Goal: Information Seeking & Learning: Learn about a topic

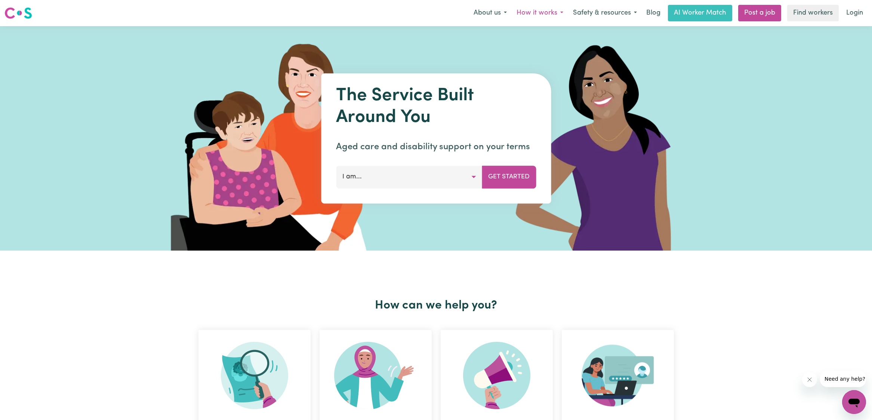
click at [557, 13] on button "How it works" at bounding box center [539, 13] width 56 height 16
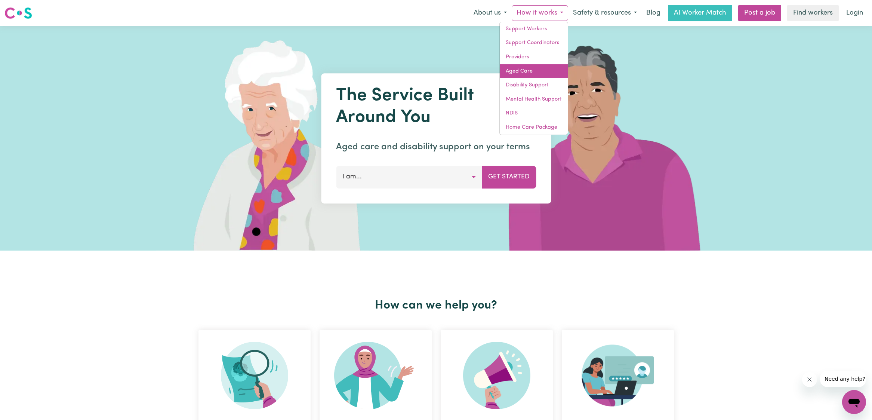
click at [528, 71] on link "Aged Care" at bounding box center [533, 71] width 68 height 14
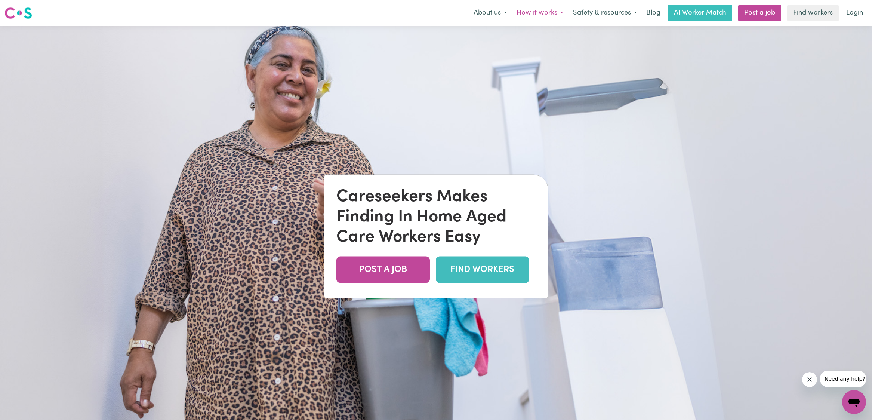
click at [561, 13] on button "How it works" at bounding box center [539, 13] width 56 height 16
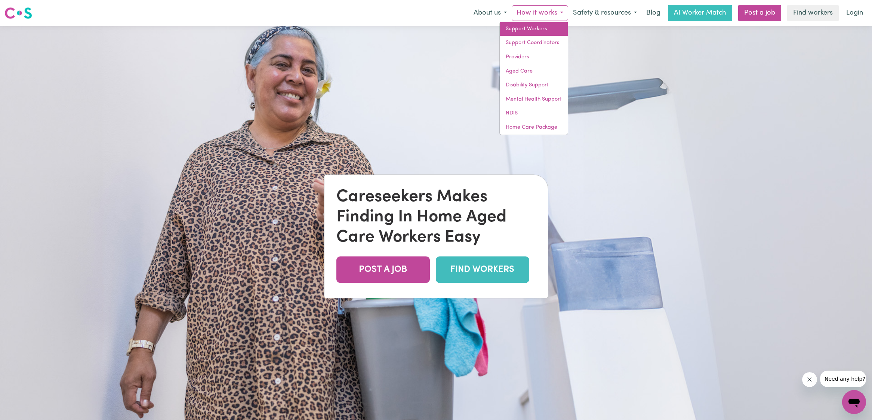
click at [538, 29] on link "Support Workers" at bounding box center [533, 29] width 68 height 14
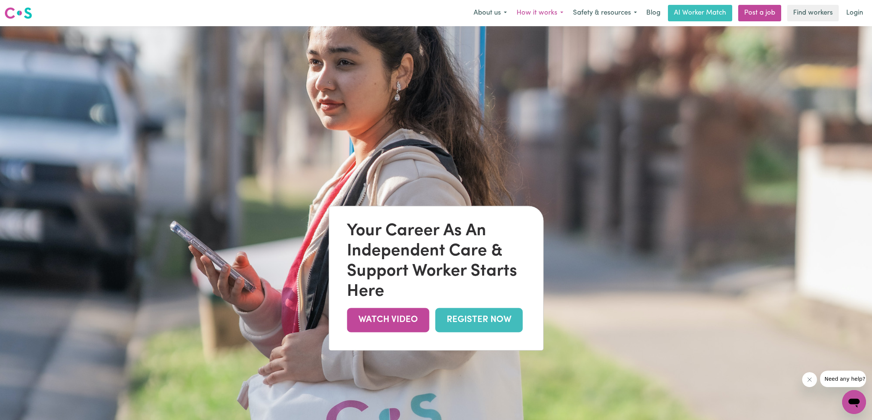
click at [556, 8] on button "How it works" at bounding box center [539, 13] width 56 height 16
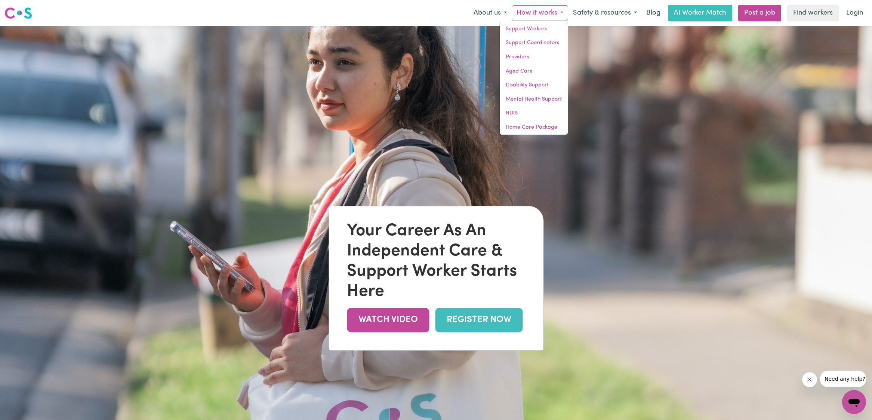
click at [577, 39] on img at bounding box center [436, 236] width 872 height 420
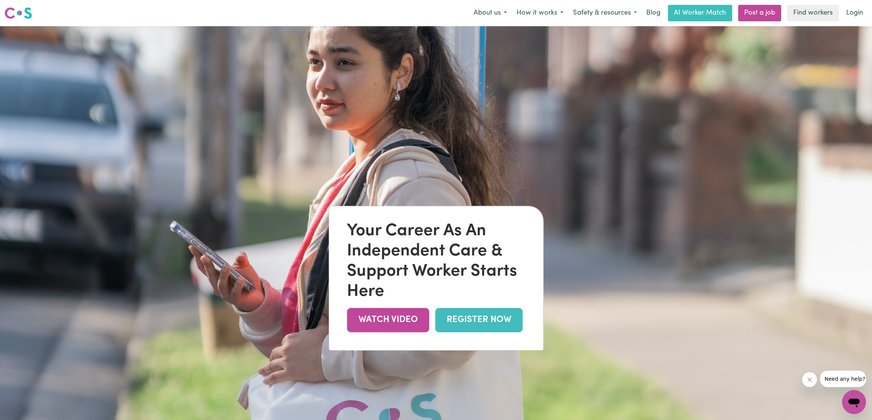
click at [577, 39] on img at bounding box center [436, 236] width 872 height 420
click at [505, 12] on button "About us" at bounding box center [489, 13] width 43 height 16
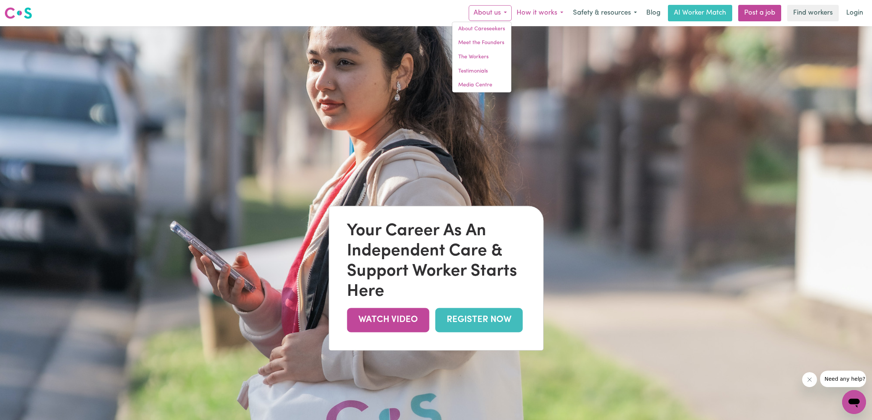
click at [561, 12] on button "How it works" at bounding box center [539, 13] width 56 height 16
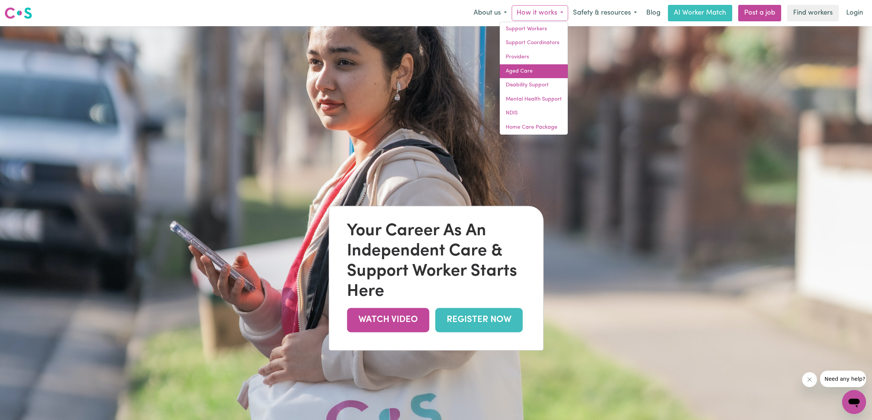
click at [532, 71] on link "Aged Care" at bounding box center [533, 71] width 68 height 14
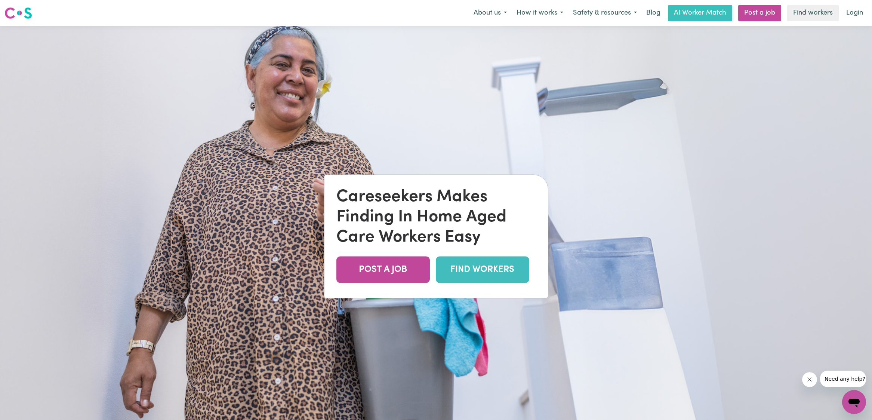
scroll to position [0, 0]
click at [655, 13] on link "Blog" at bounding box center [652, 12] width 23 height 16
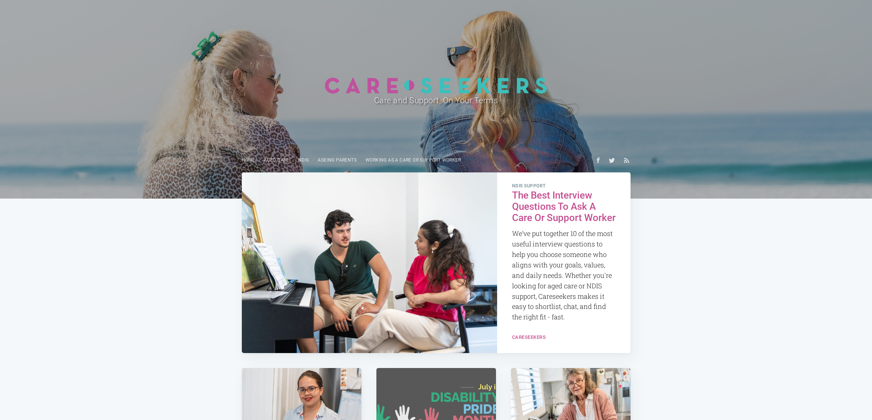
click at [655, 13] on header "Care and Support, On Your Terms Home Aged Care NDIS Ageing parents Working as a…" at bounding box center [436, 99] width 872 height 198
click at [656, 12] on header "Care and Support, On Your Terms Home Aged Care NDIS Ageing parents Working as a…" at bounding box center [436, 99] width 872 height 198
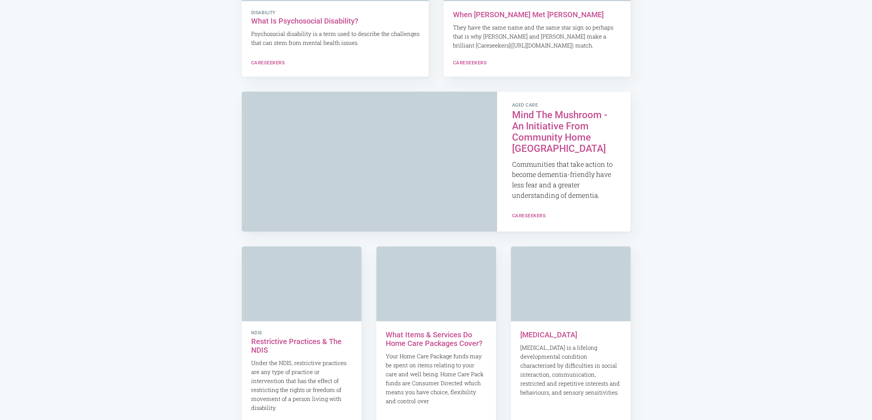
scroll to position [4788, 0]
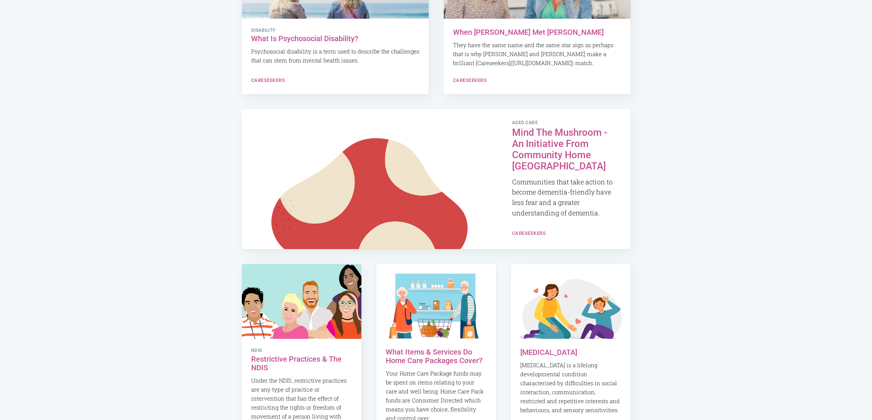
click at [436, 338] on link "What Items & Services Do Home Care Packages Cover? Your Home Care Package funds…" at bounding box center [436, 384] width 120 height 93
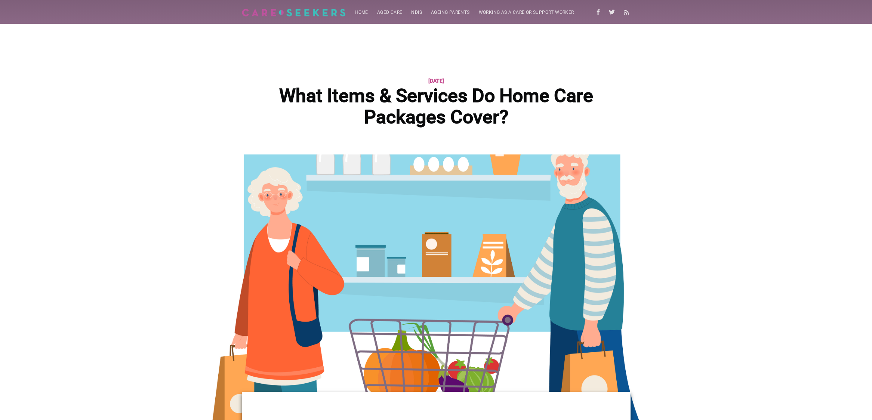
scroll to position [5, 0]
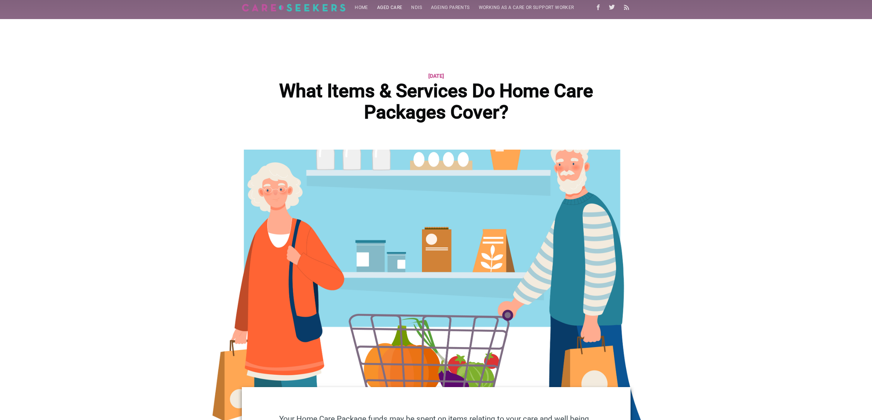
click at [387, 6] on link "Aged Care" at bounding box center [389, 7] width 34 height 15
